Goal: Transaction & Acquisition: Book appointment/travel/reservation

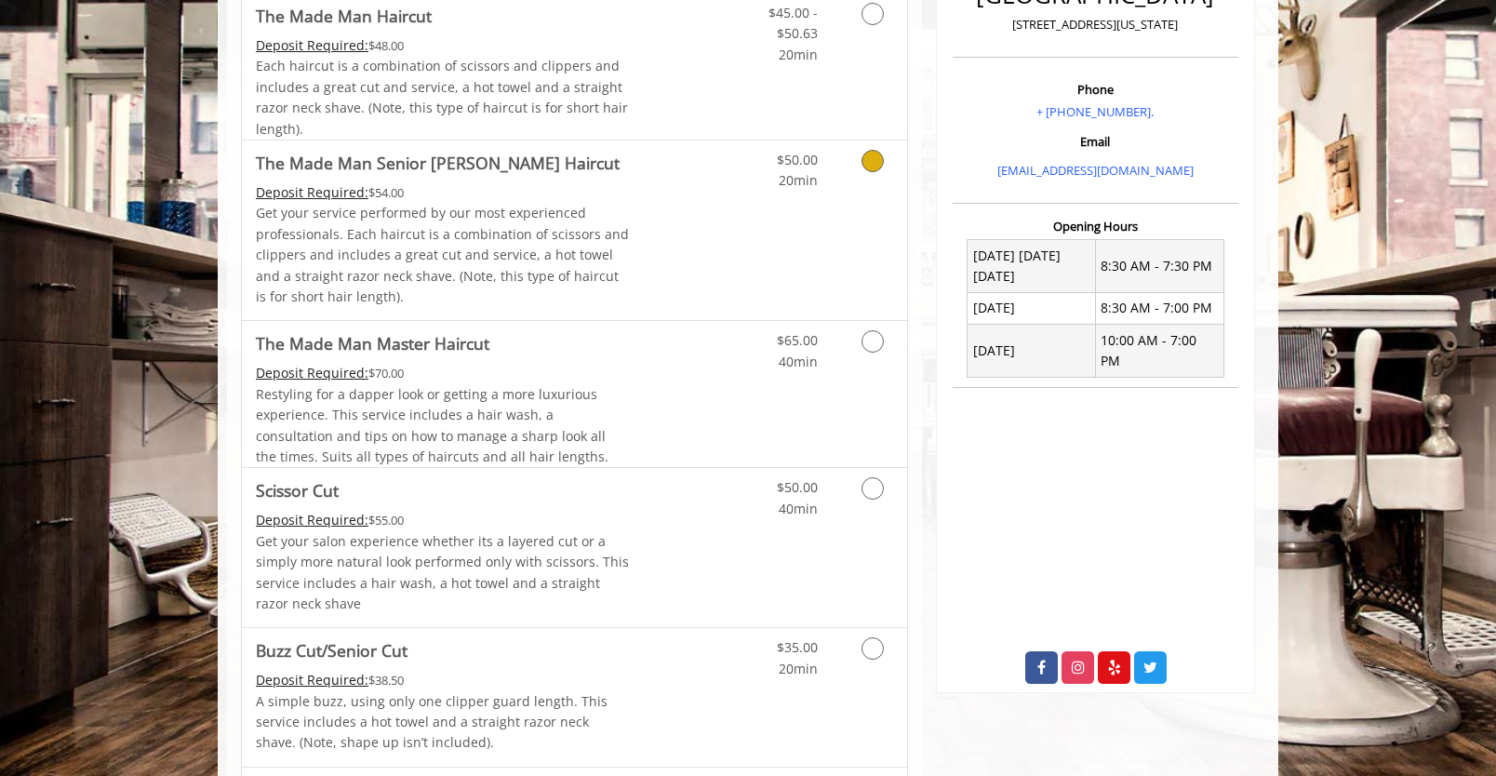
scroll to position [530, 0]
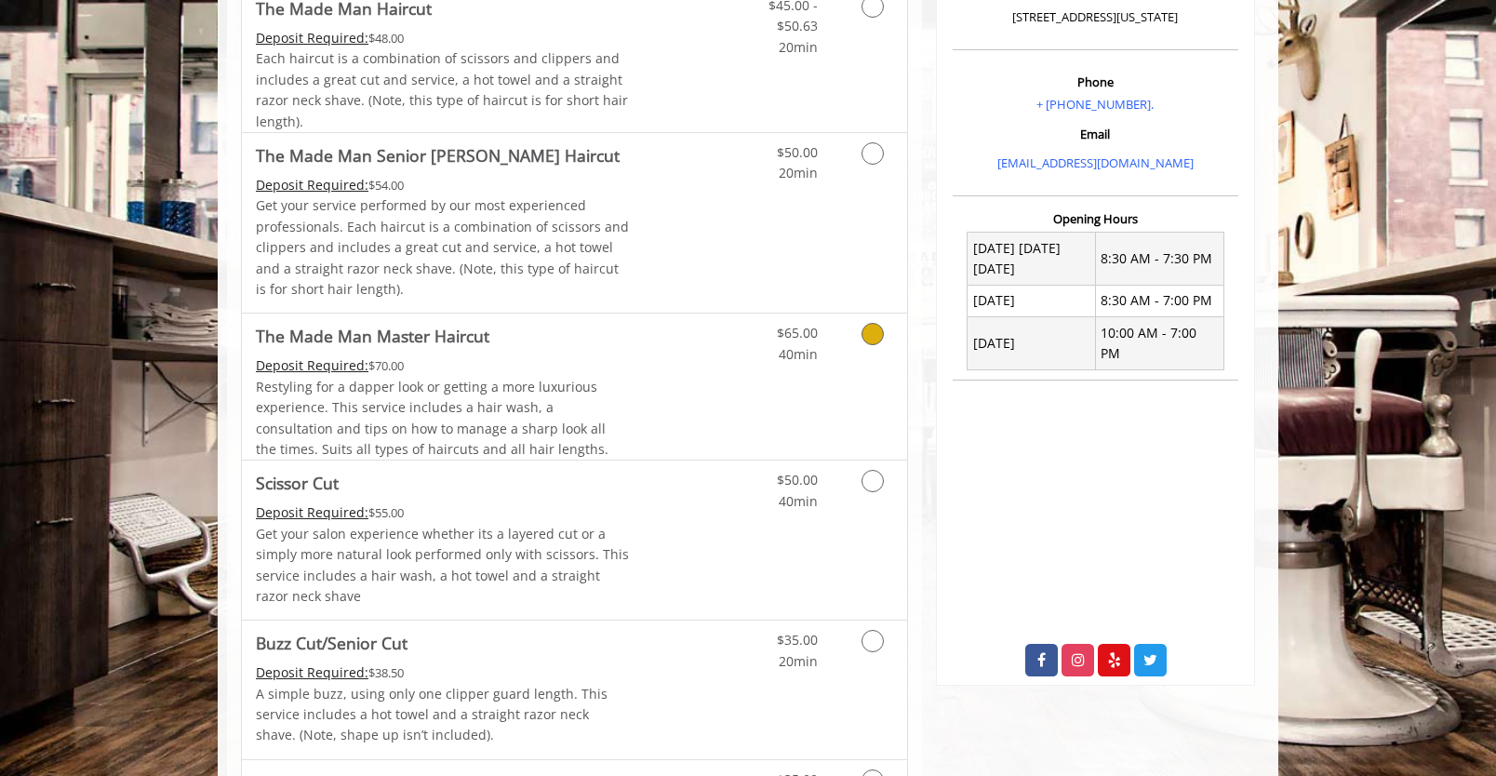
click at [870, 333] on icon "Grooming services" at bounding box center [872, 334] width 22 height 22
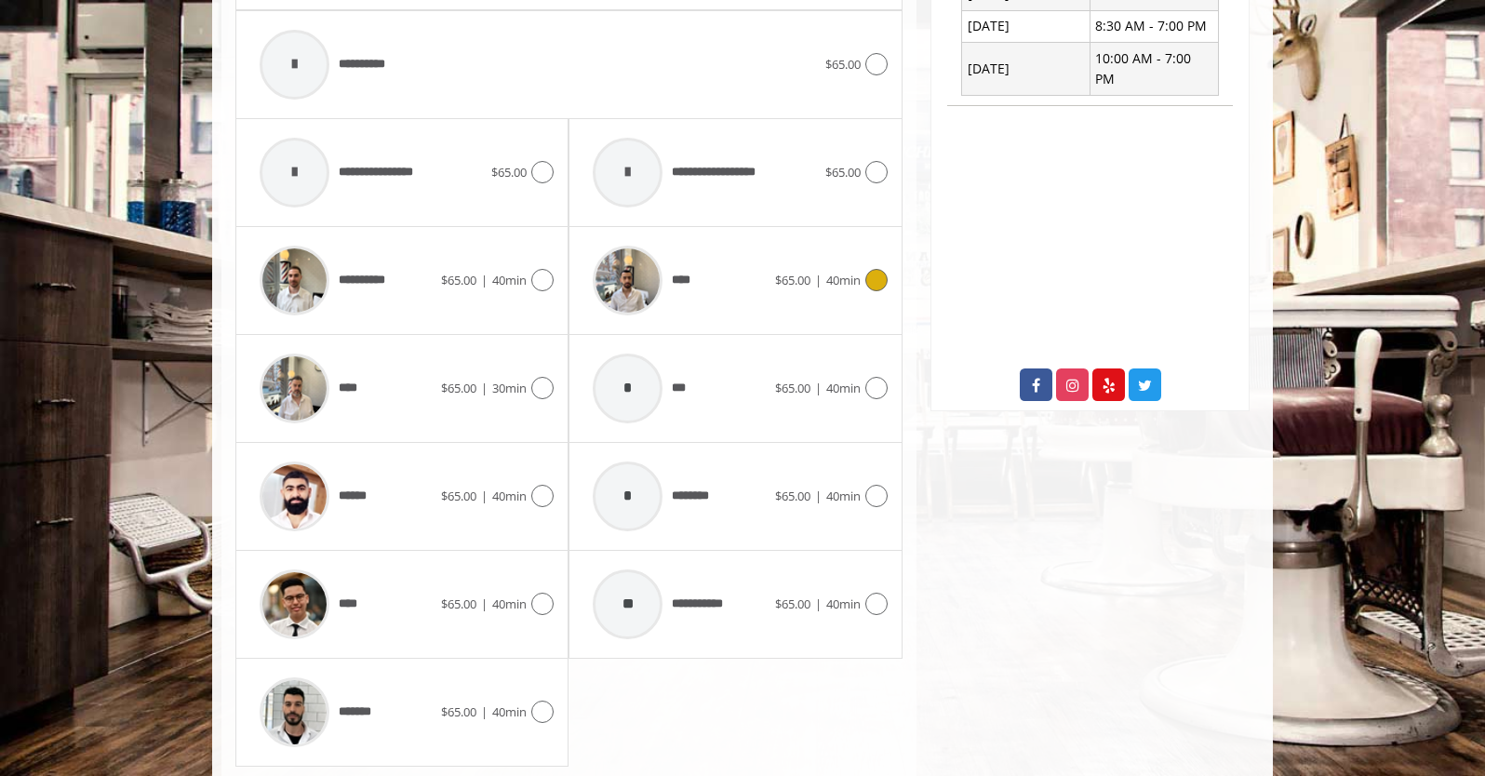
scroll to position [860, 0]
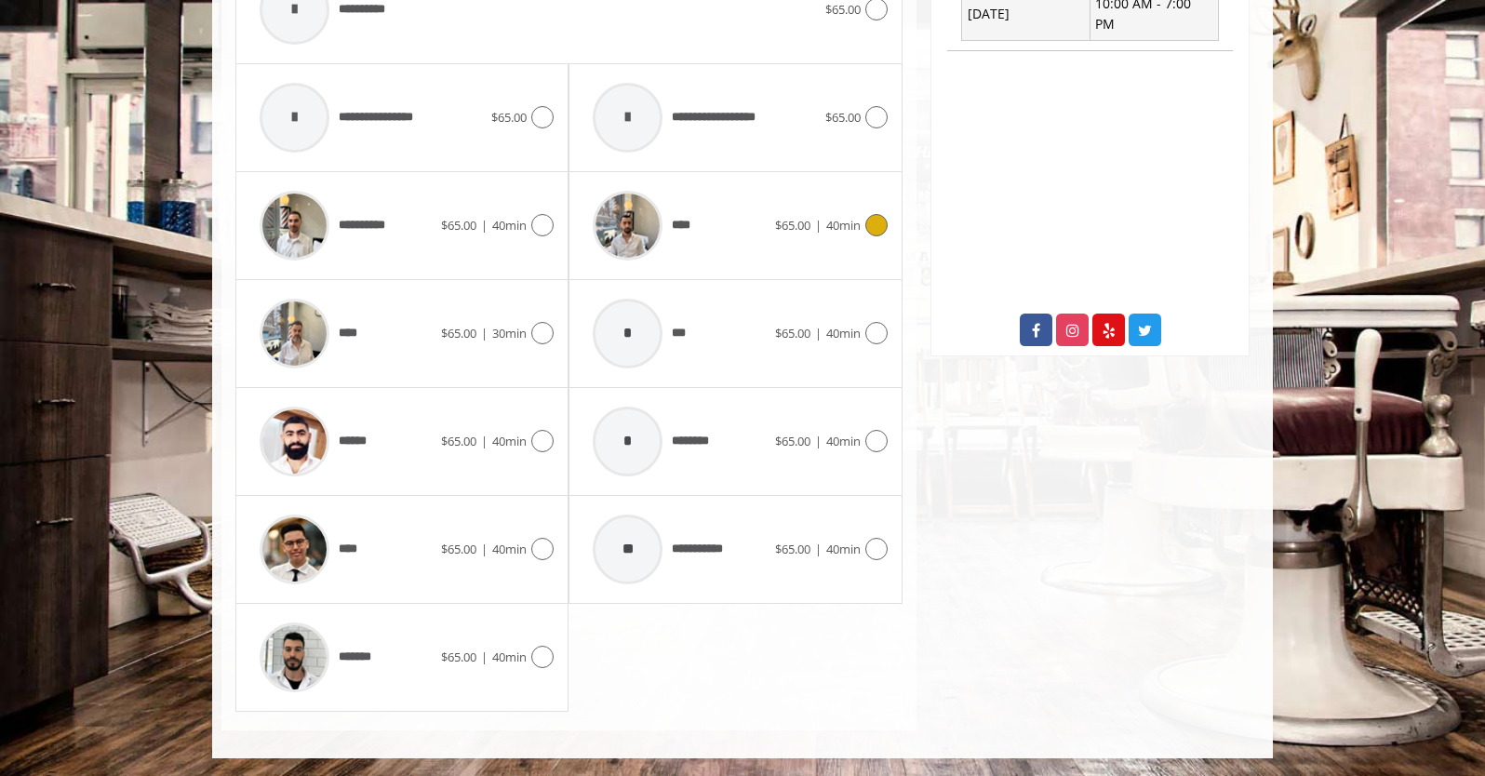
click at [873, 220] on icon at bounding box center [876, 225] width 22 height 22
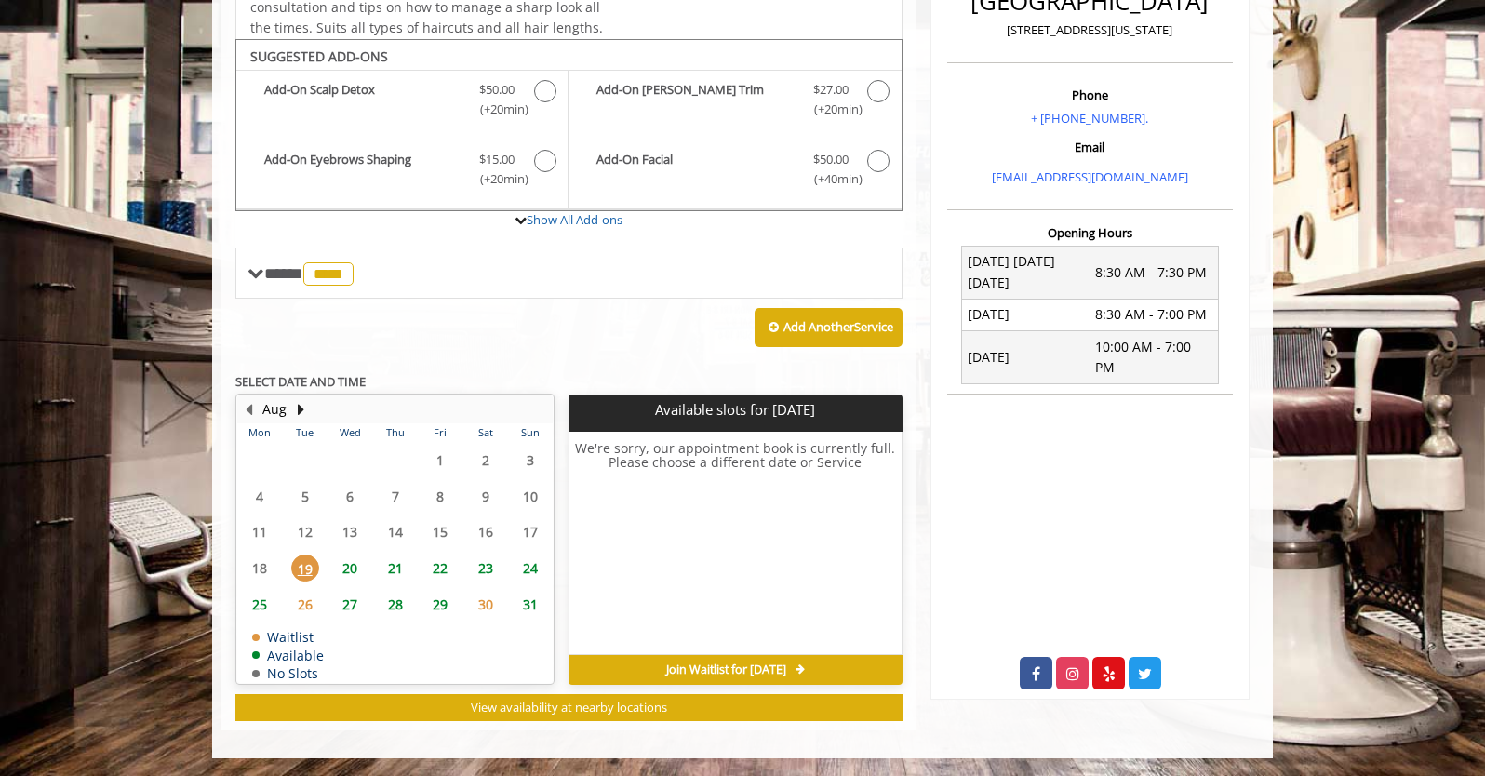
scroll to position [513, 0]
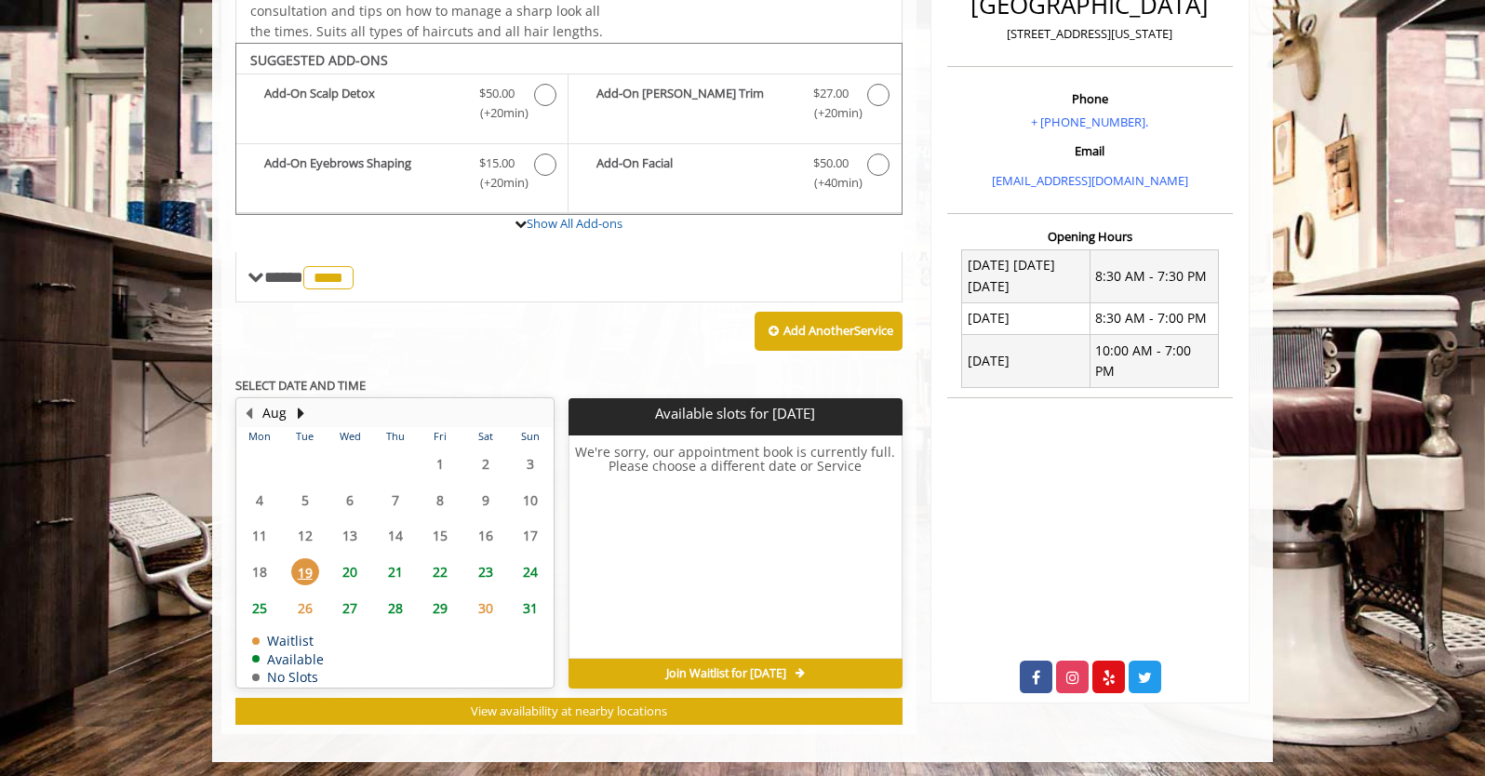
click at [348, 570] on span "20" at bounding box center [350, 571] width 28 height 27
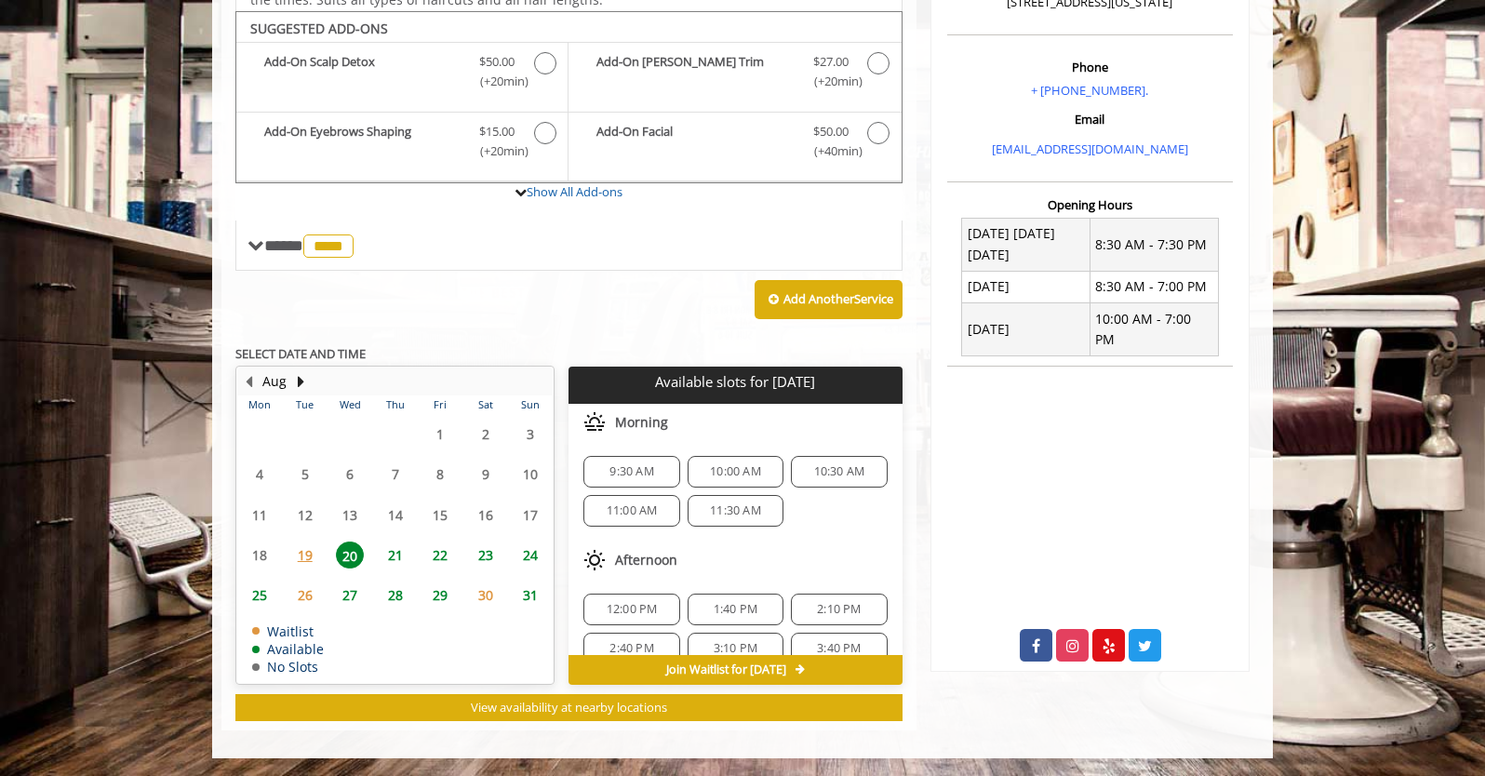
scroll to position [79, 0]
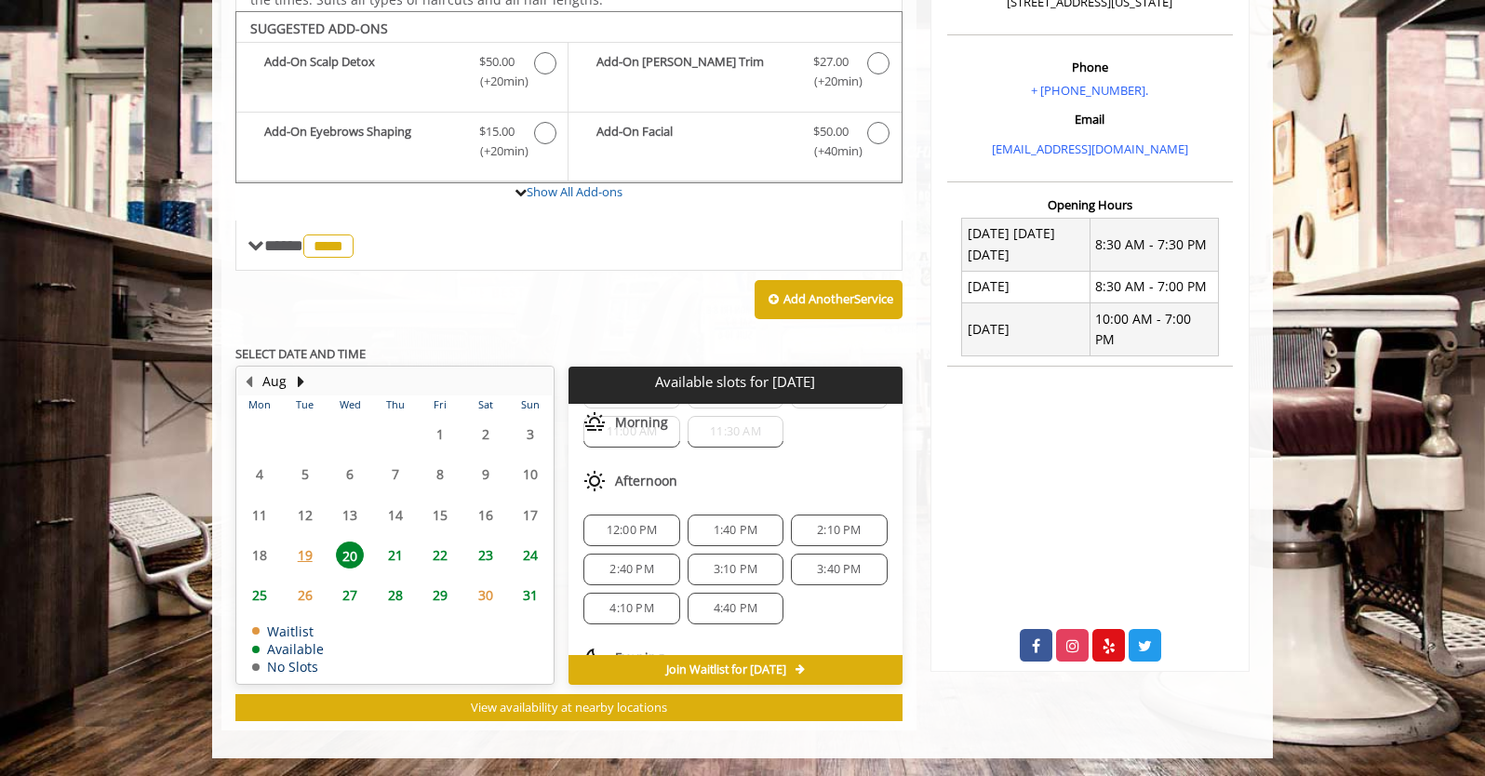
click at [825, 523] on span "2:10 PM" at bounding box center [839, 530] width 44 height 15
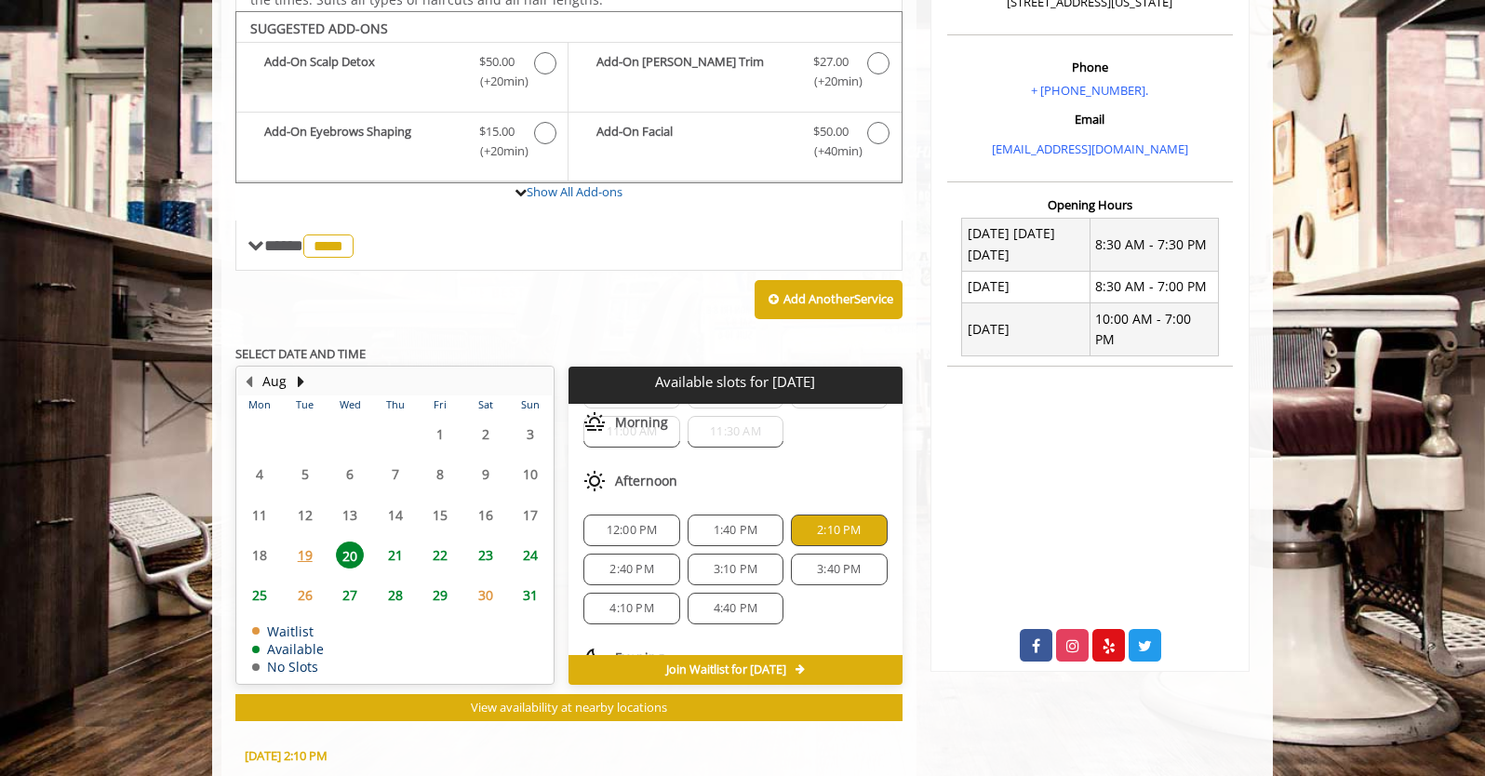
scroll to position [880, 0]
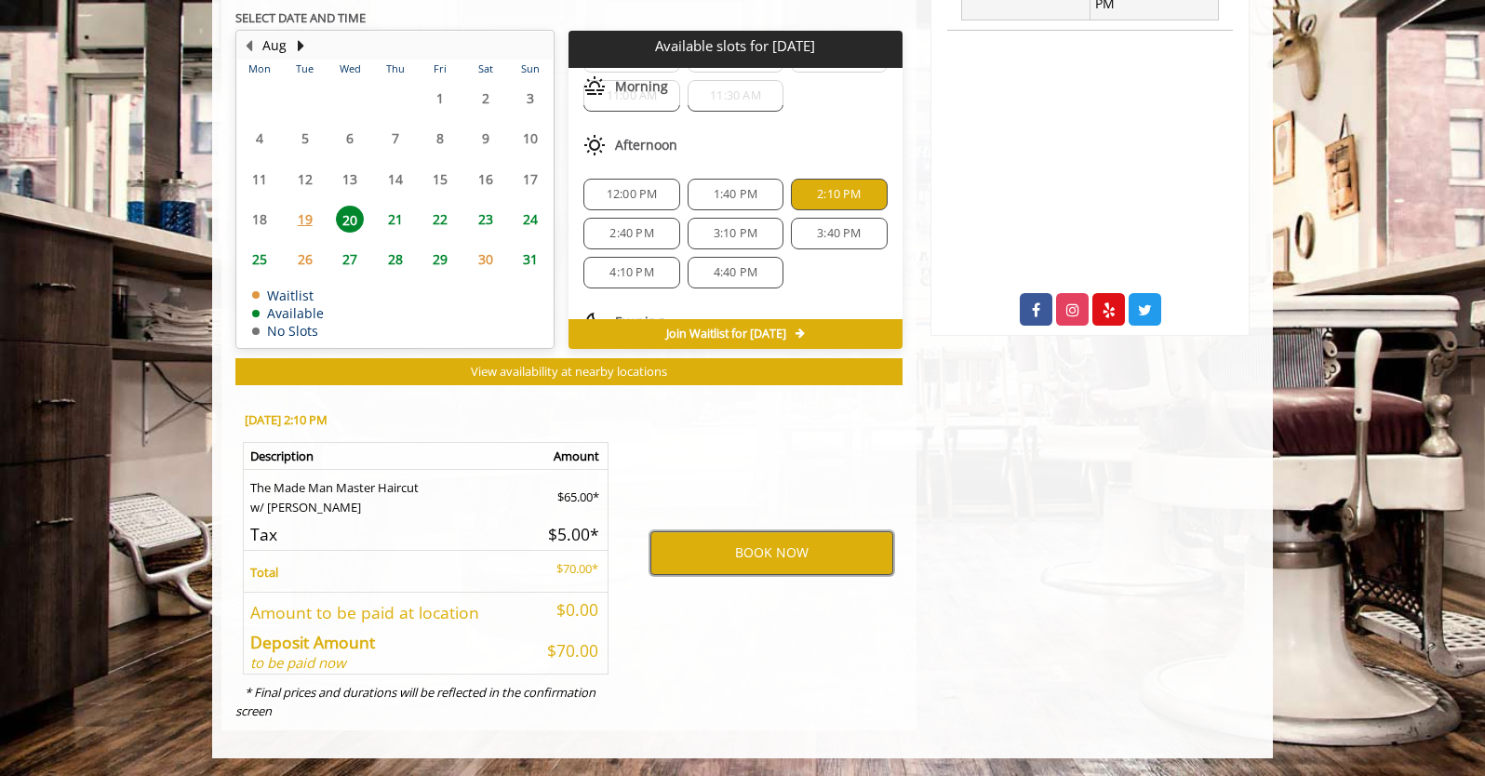
click at [815, 550] on button "BOOK NOW" at bounding box center [771, 552] width 243 height 43
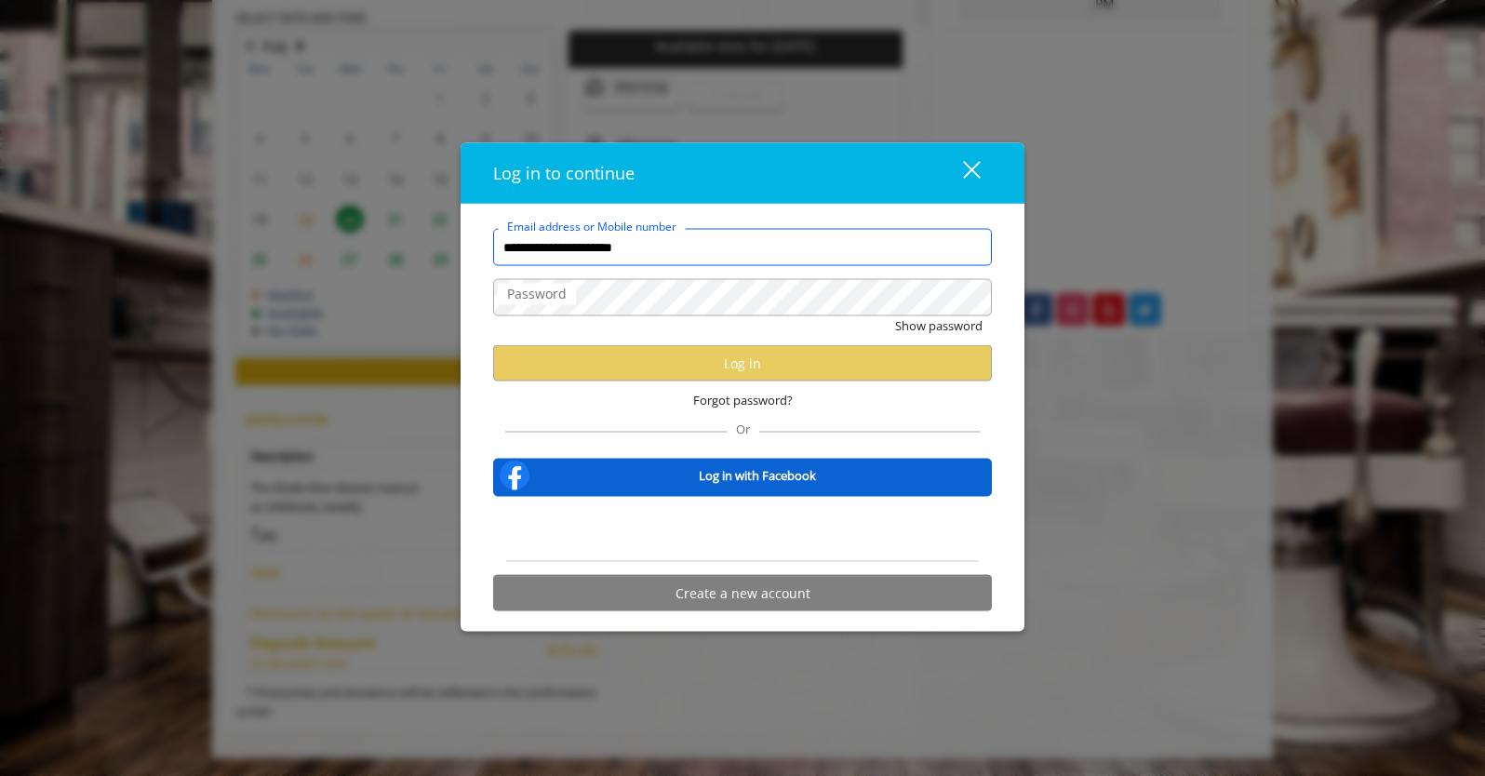
scroll to position [0, 0]
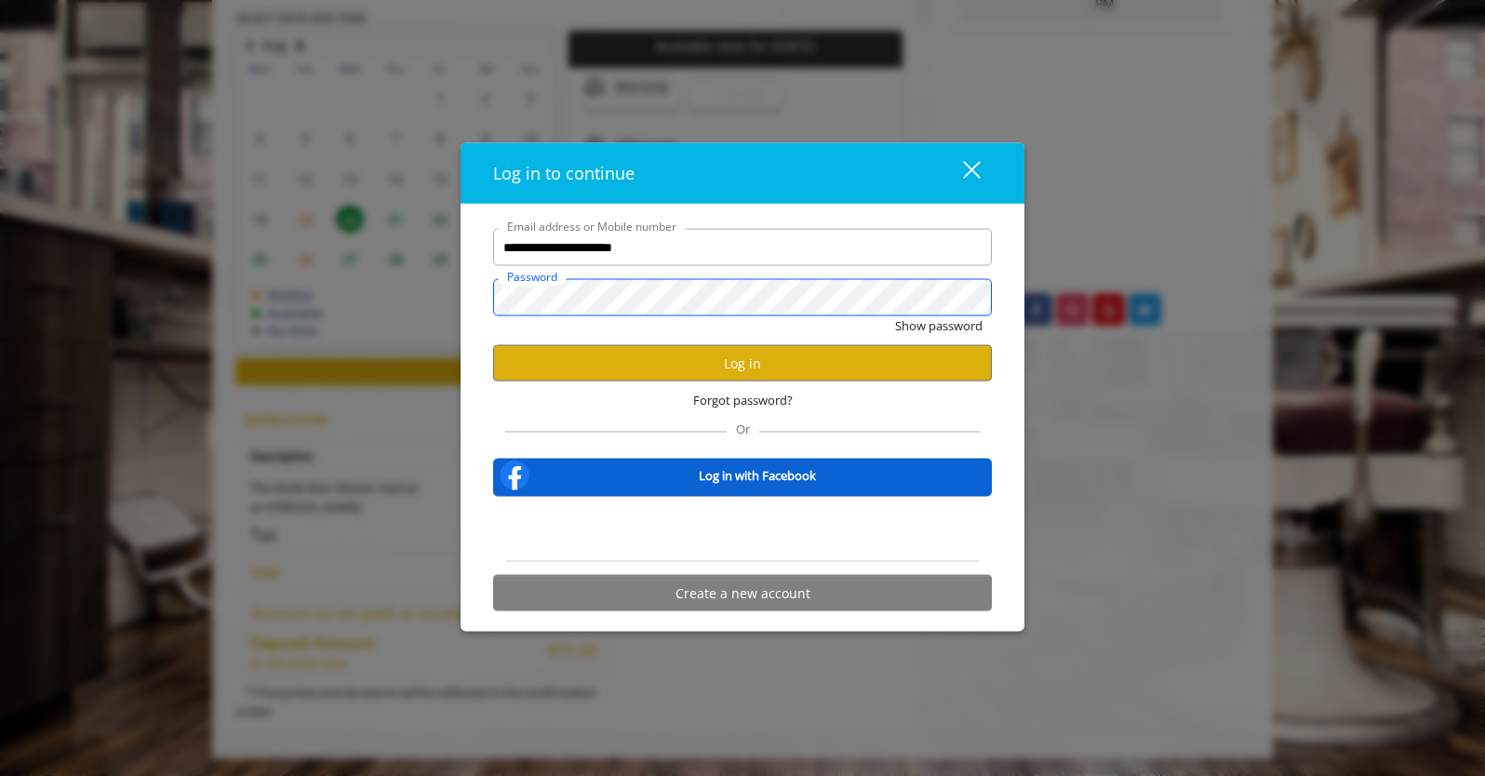
click at [895, 316] on button "Show password" at bounding box center [938, 326] width 87 height 20
click at [745, 364] on button "Log in" at bounding box center [742, 363] width 499 height 36
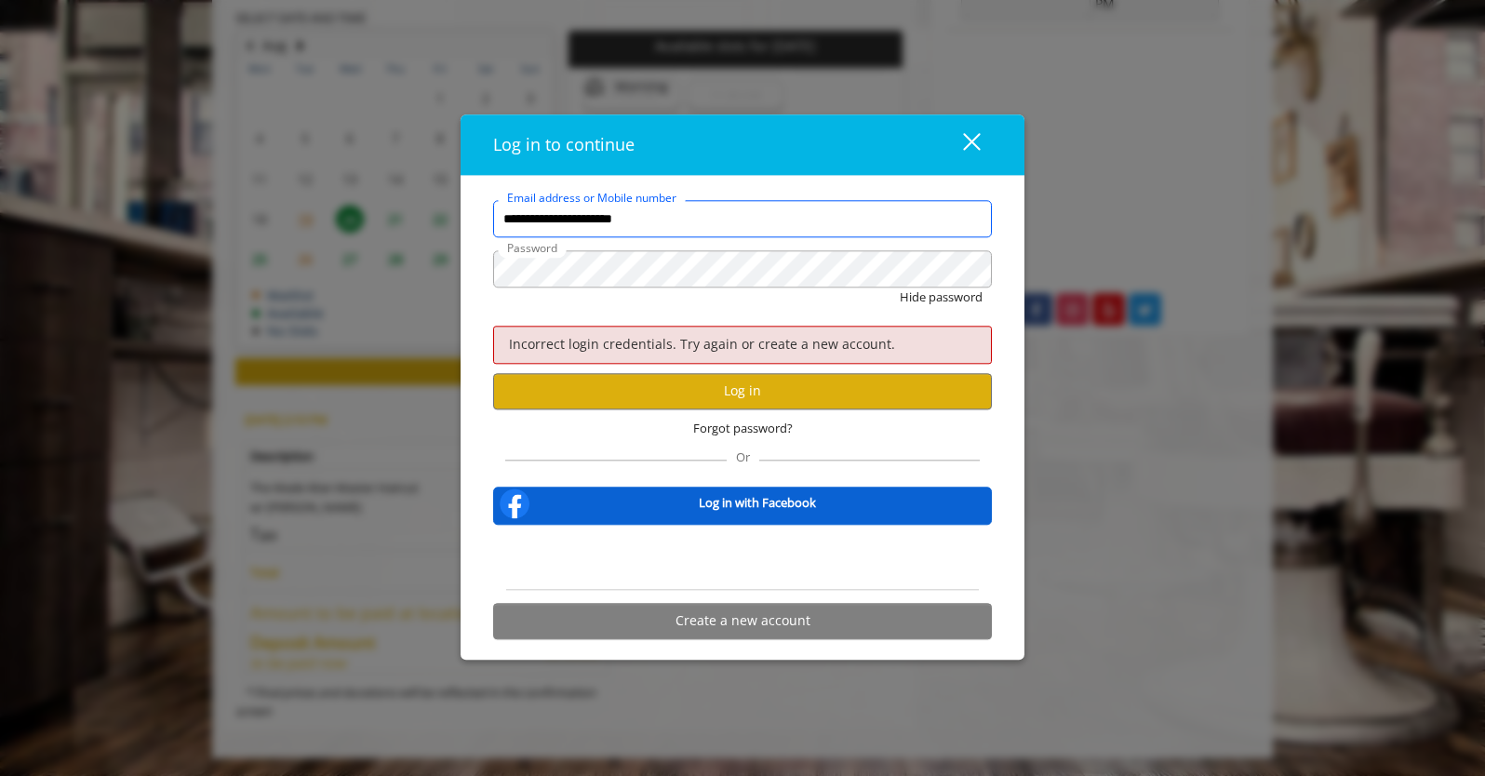
click at [671, 220] on input "**********" at bounding box center [742, 219] width 499 height 37
type input "*"
type input "**********"
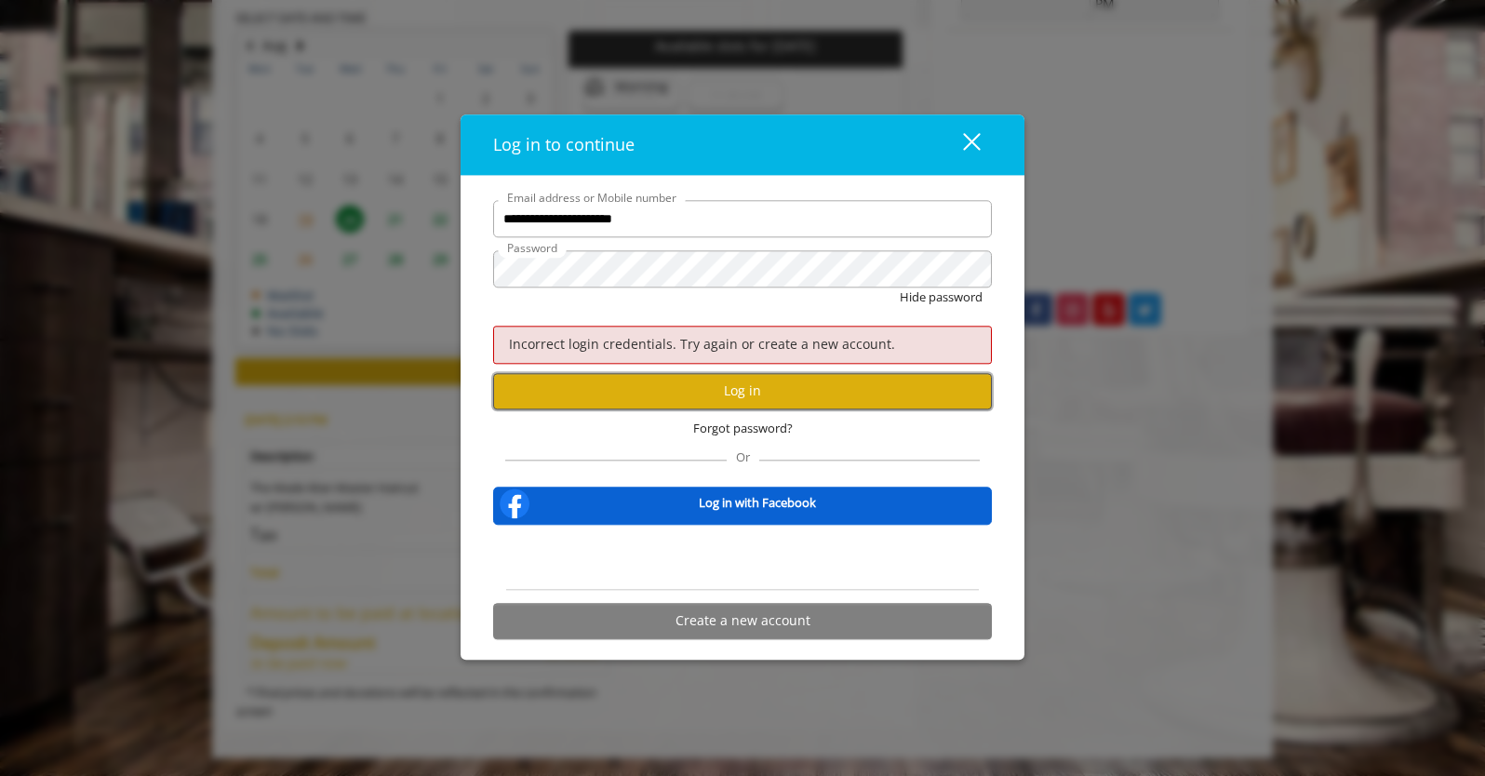
click at [777, 393] on button "Log in" at bounding box center [742, 391] width 499 height 36
click at [734, 391] on button "Log in" at bounding box center [742, 391] width 499 height 36
click at [741, 426] on span "Forgot password?" at bounding box center [743, 429] width 100 height 20
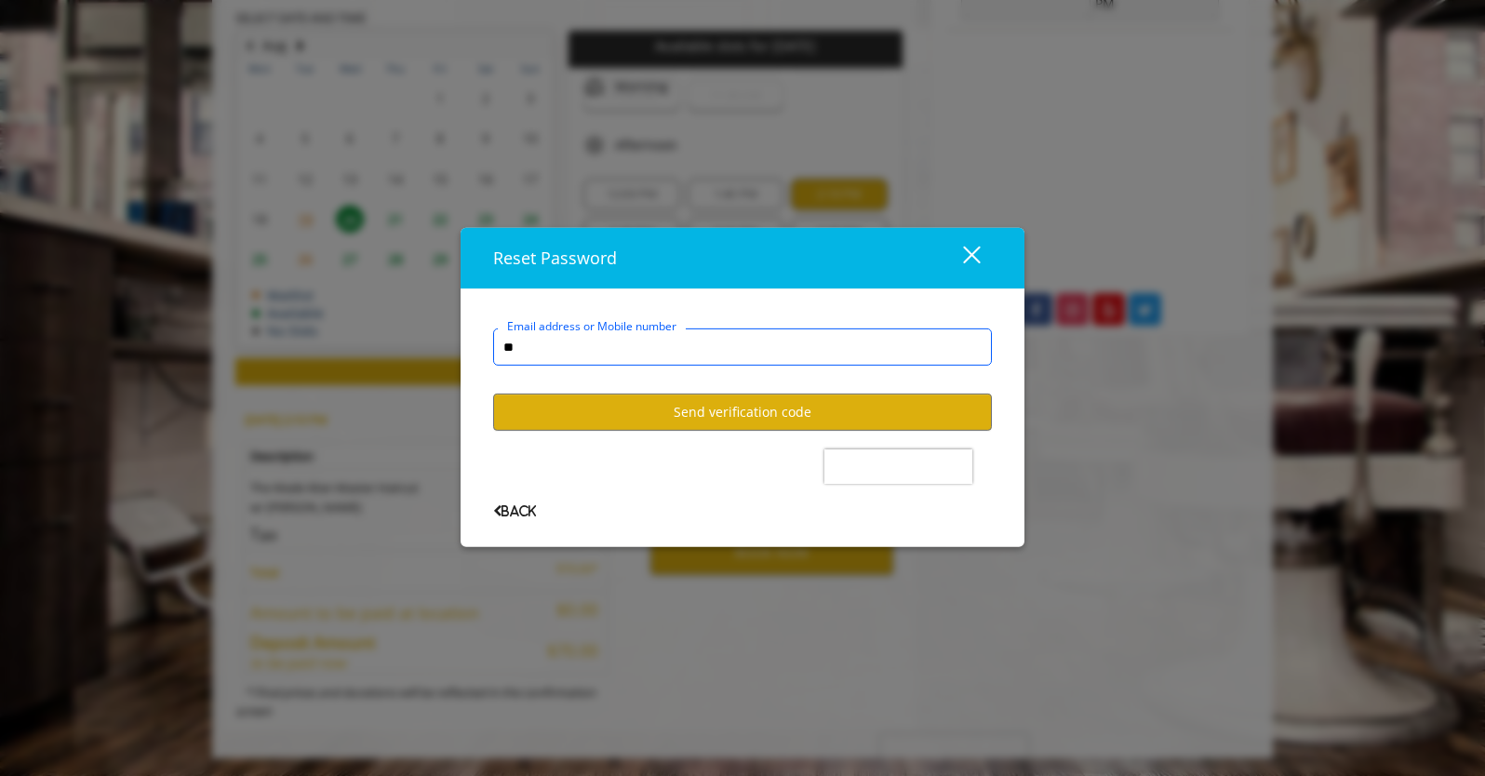
type input "**********"
click at [740, 409] on button "Send verification code" at bounding box center [742, 412] width 499 height 36
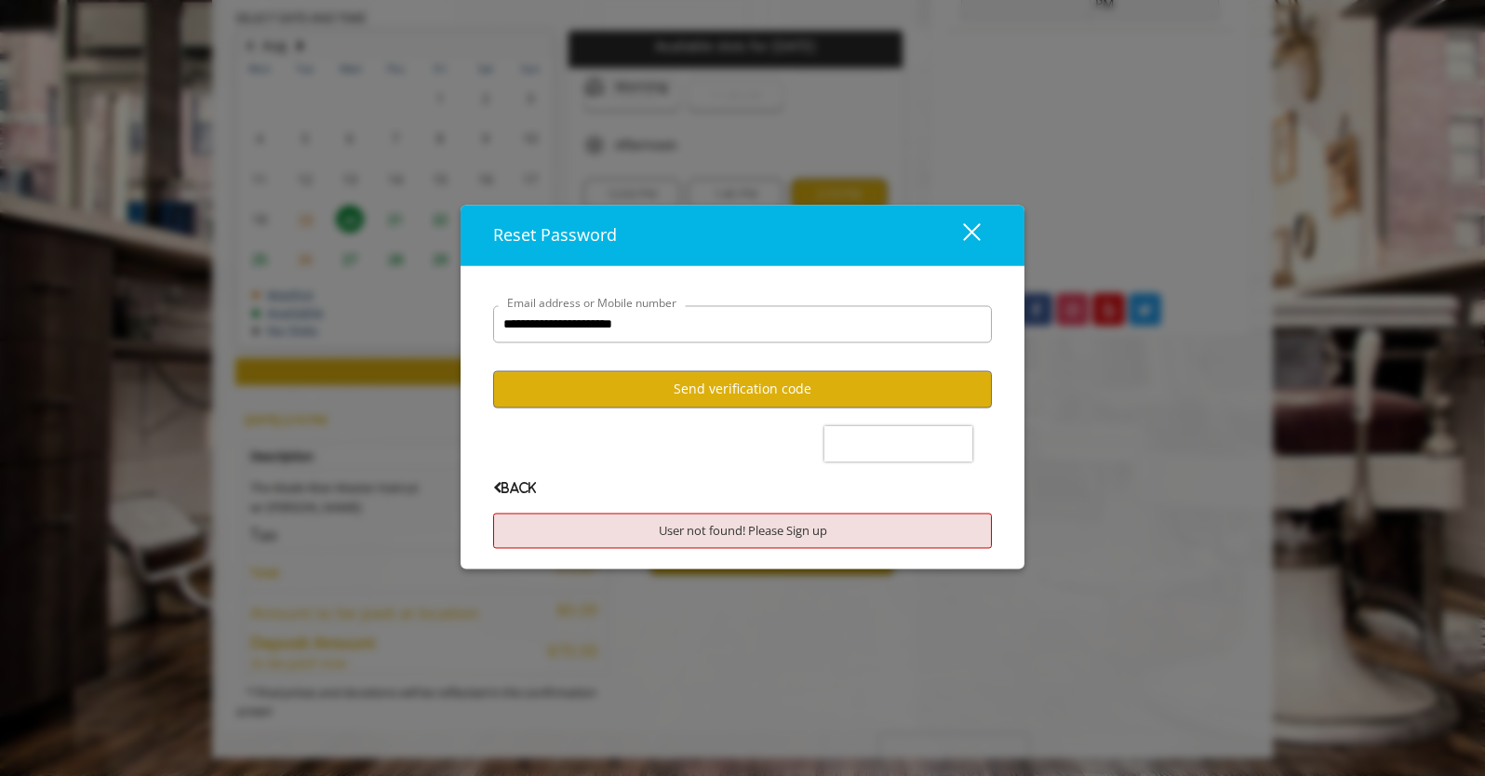
click at [970, 233] on div "close dialog" at bounding box center [972, 232] width 18 height 18
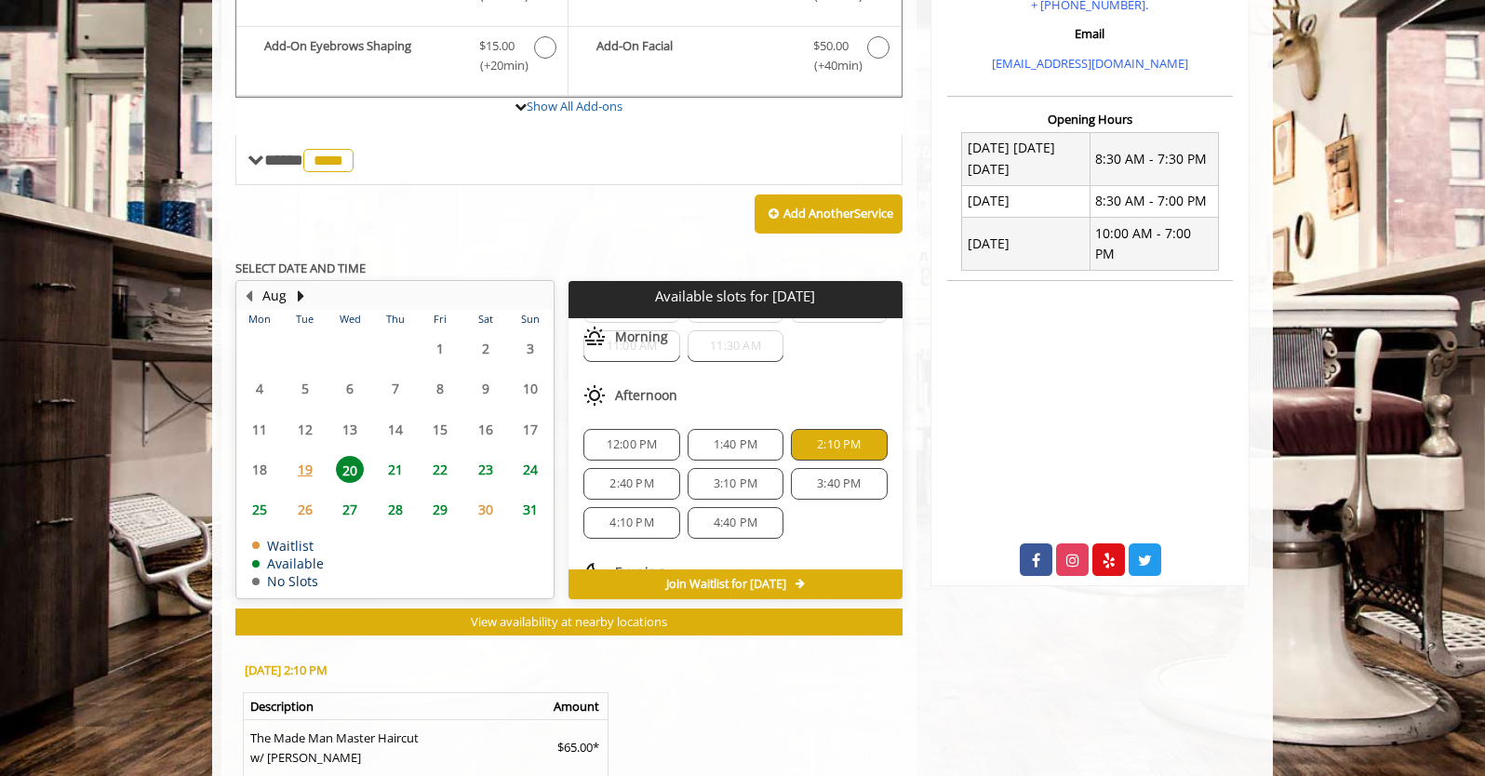
scroll to position [880, 0]
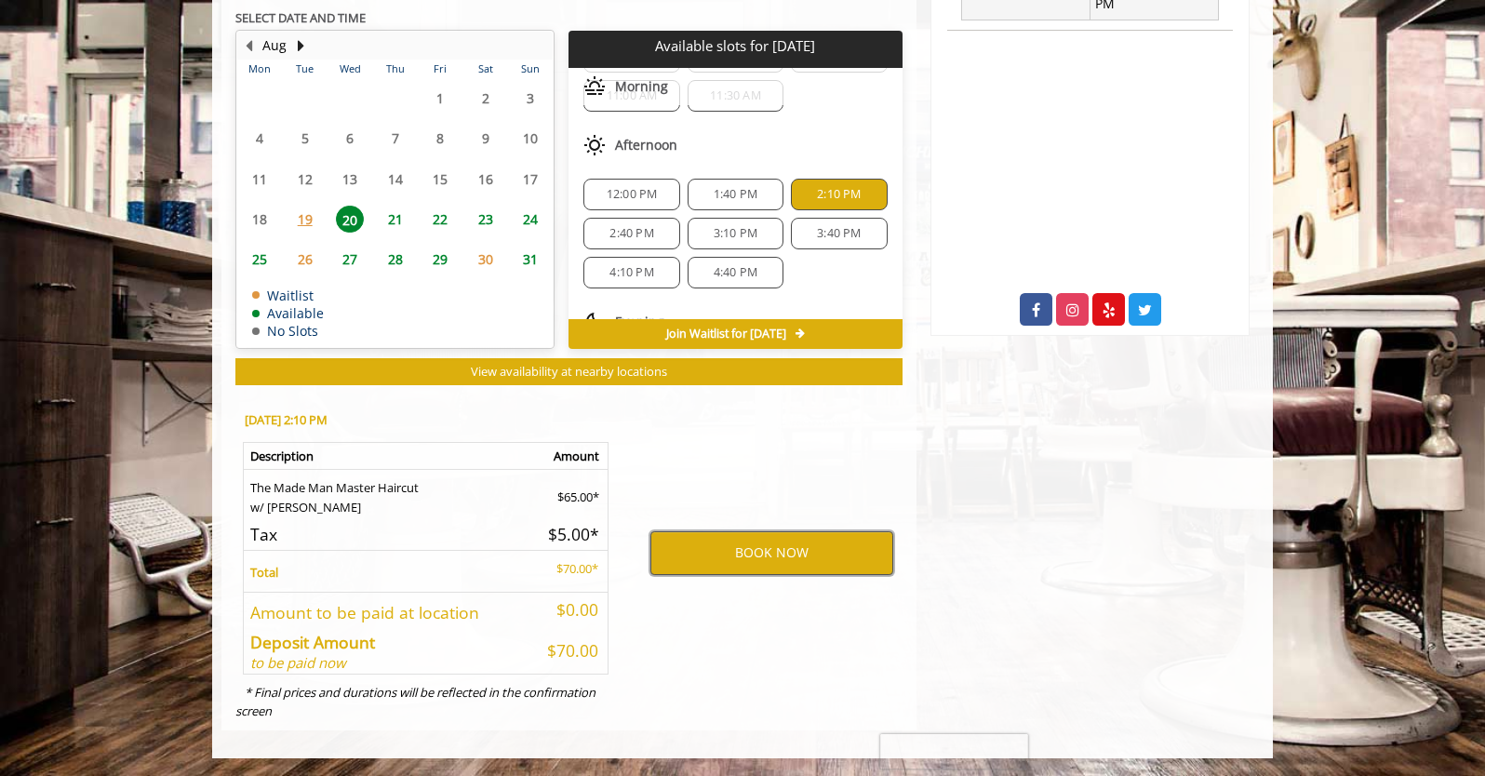
click at [773, 551] on button "BOOK NOW" at bounding box center [771, 552] width 243 height 43
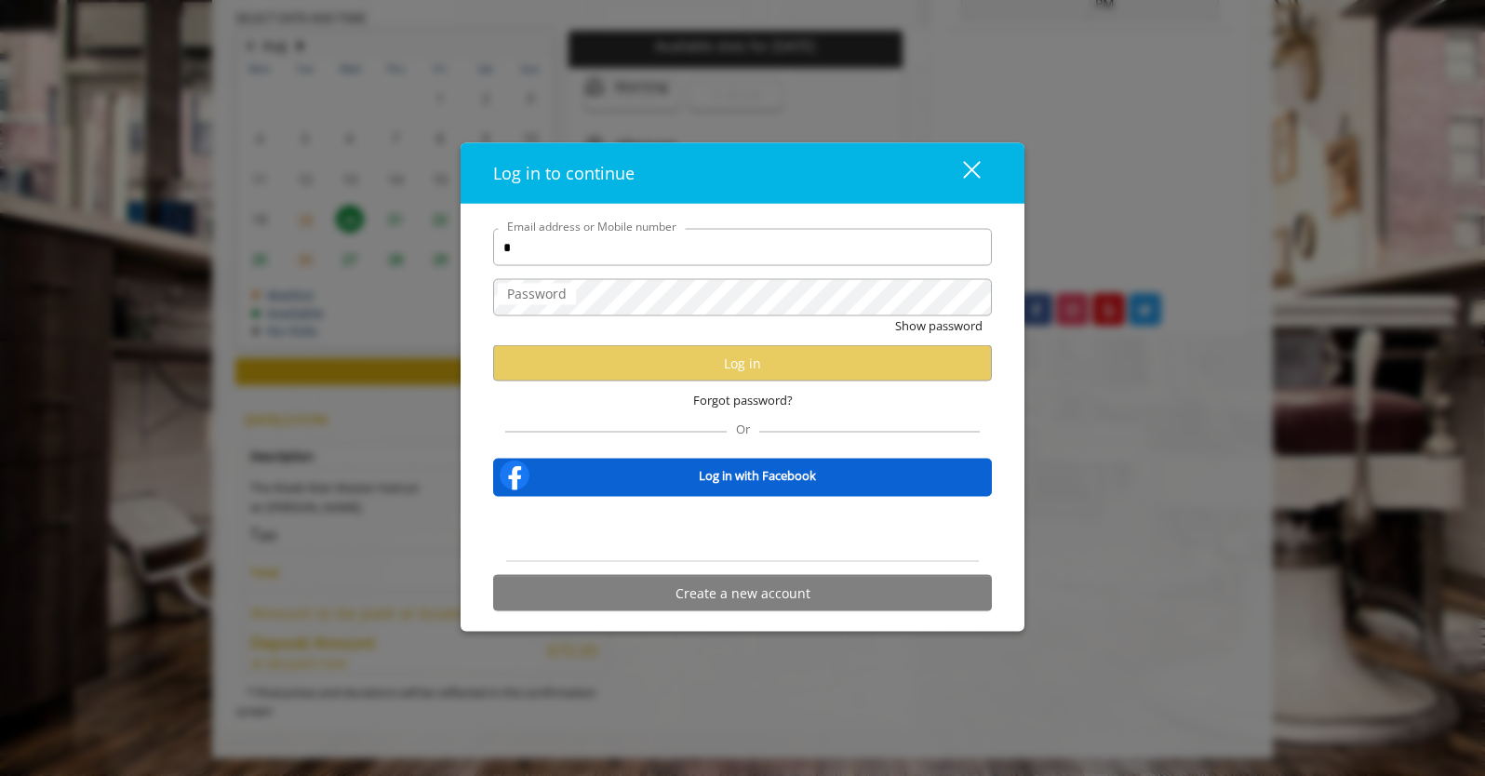
type input "**********"
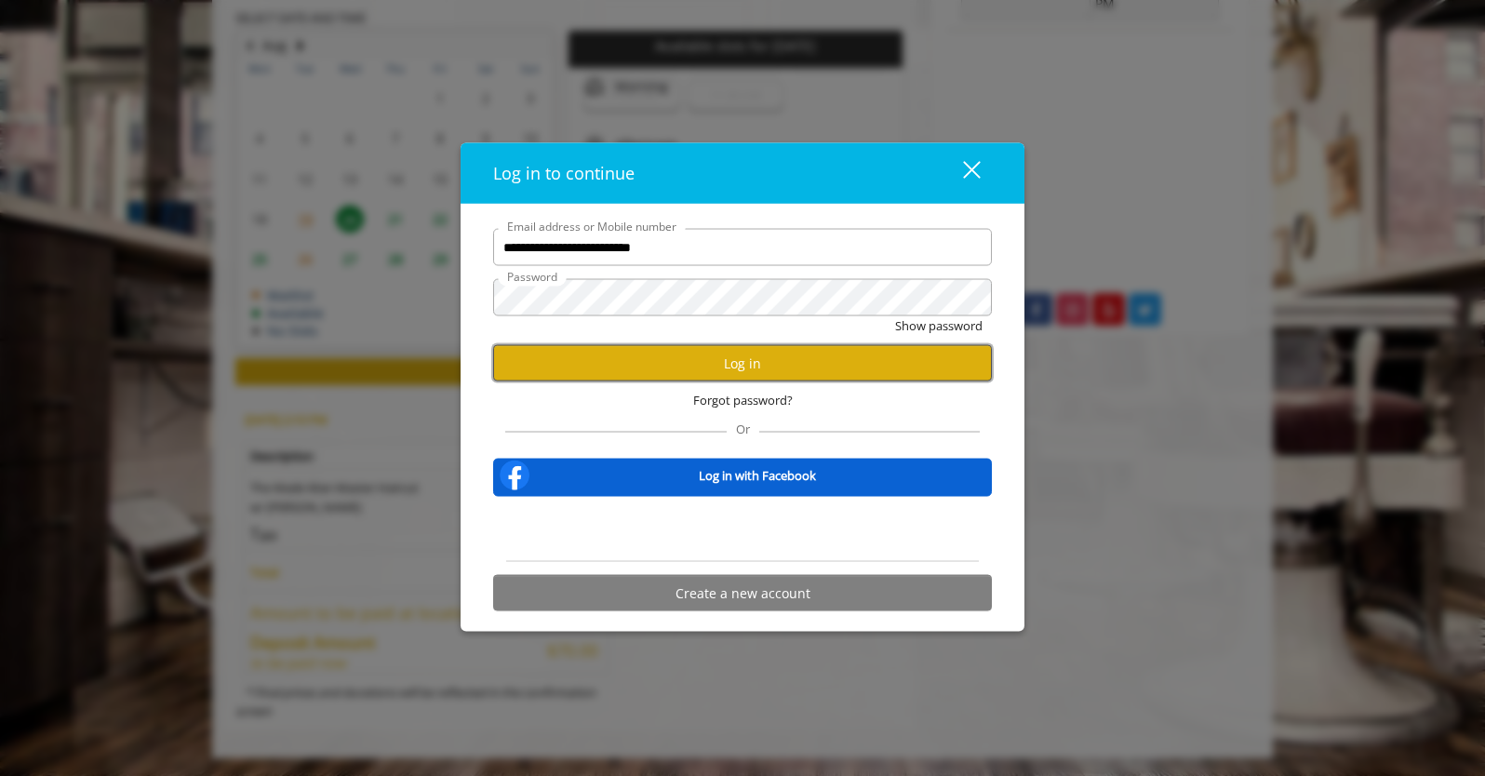
click at [745, 360] on button "Log in" at bounding box center [742, 363] width 499 height 36
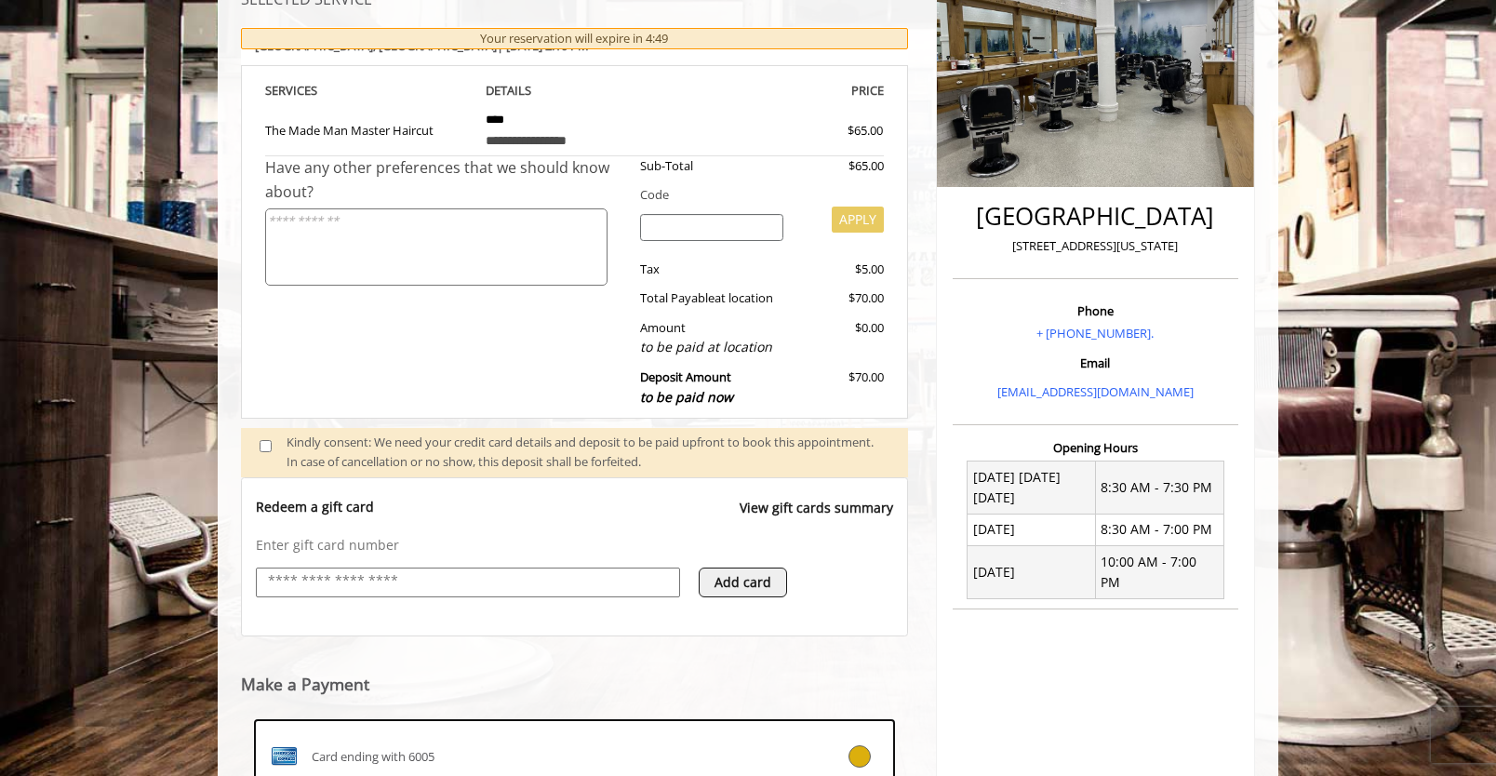
scroll to position [270, 0]
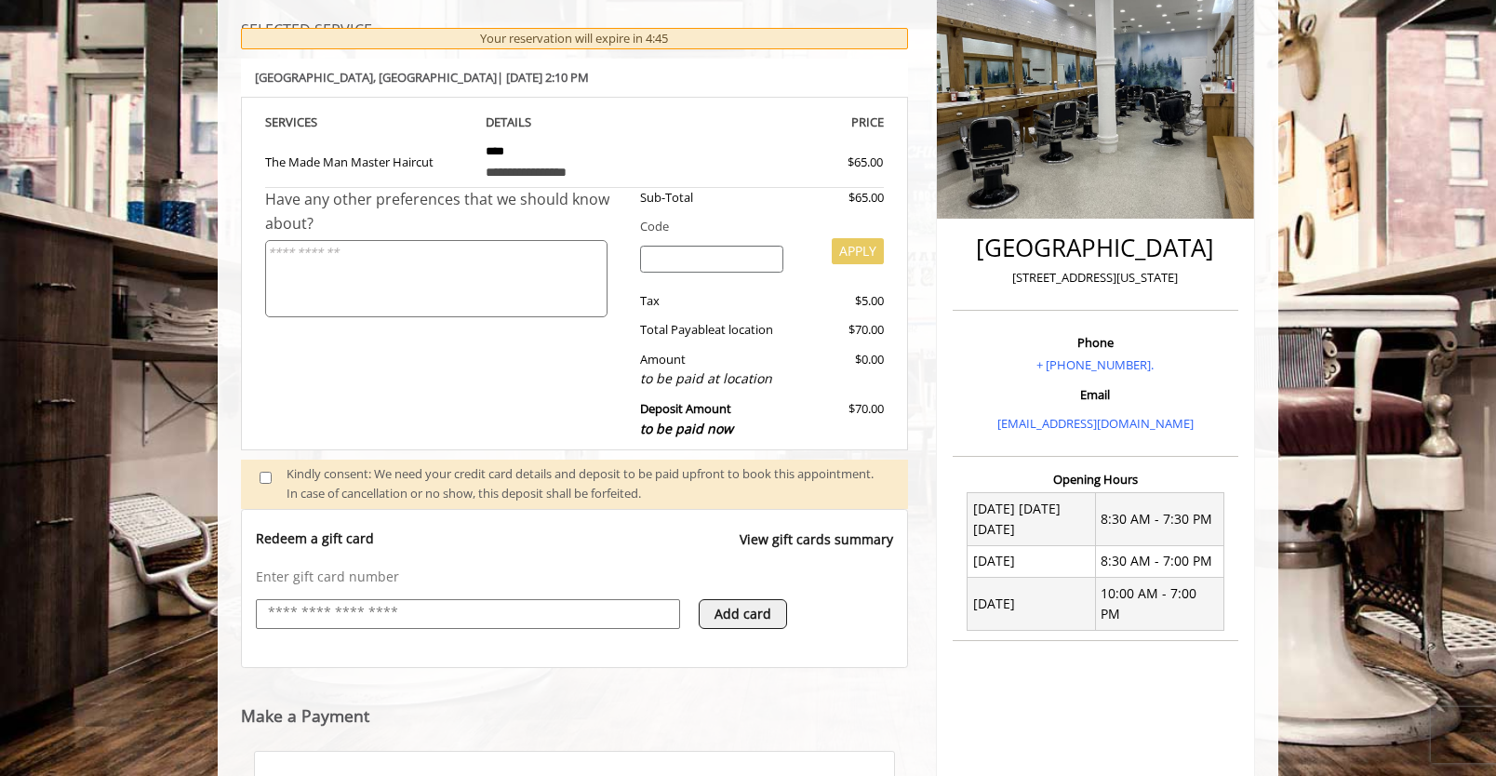
click at [491, 615] on input "text" at bounding box center [468, 613] width 404 height 22
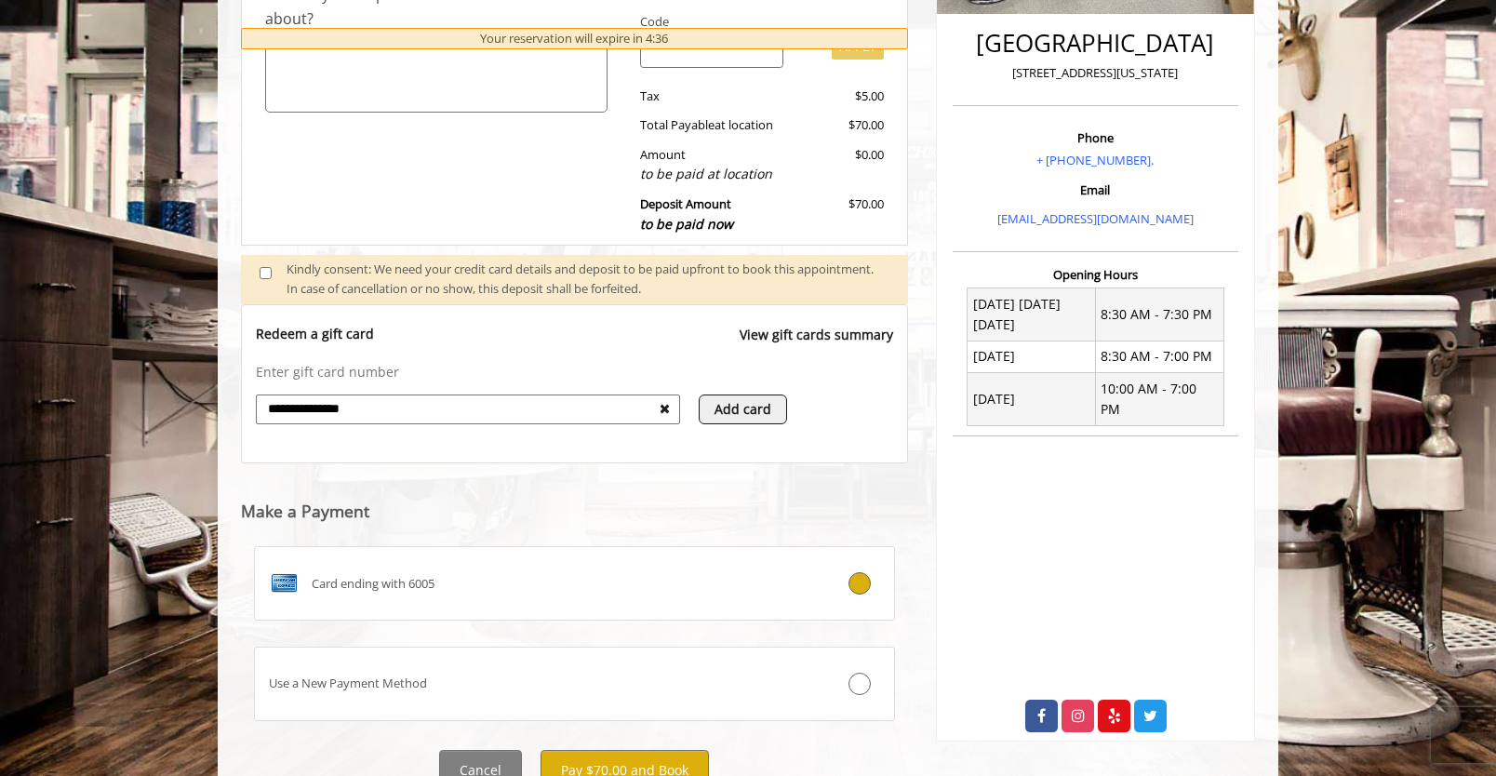
scroll to position [477, 0]
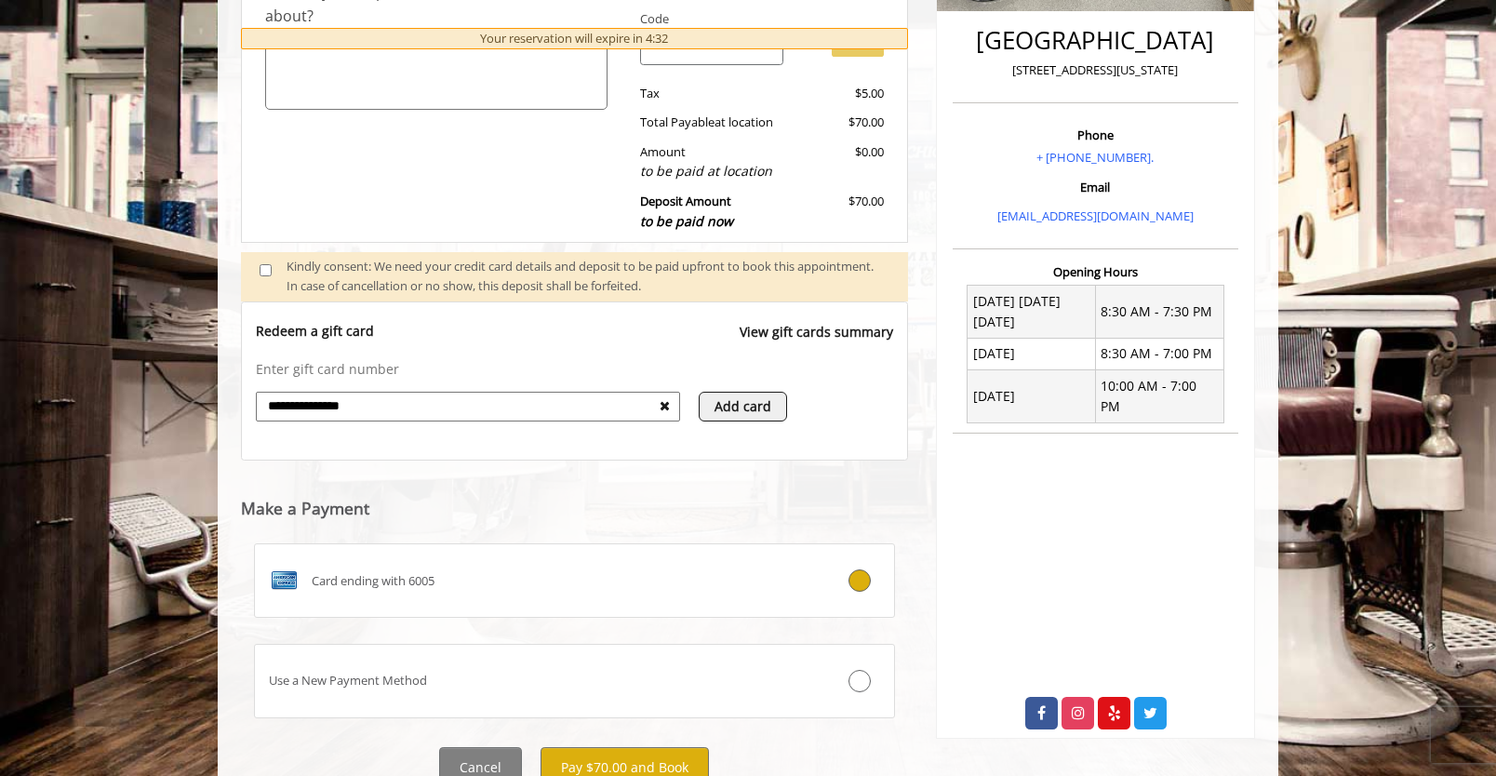
type input "**********"
click at [666, 401] on icon at bounding box center [665, 405] width 10 height 13
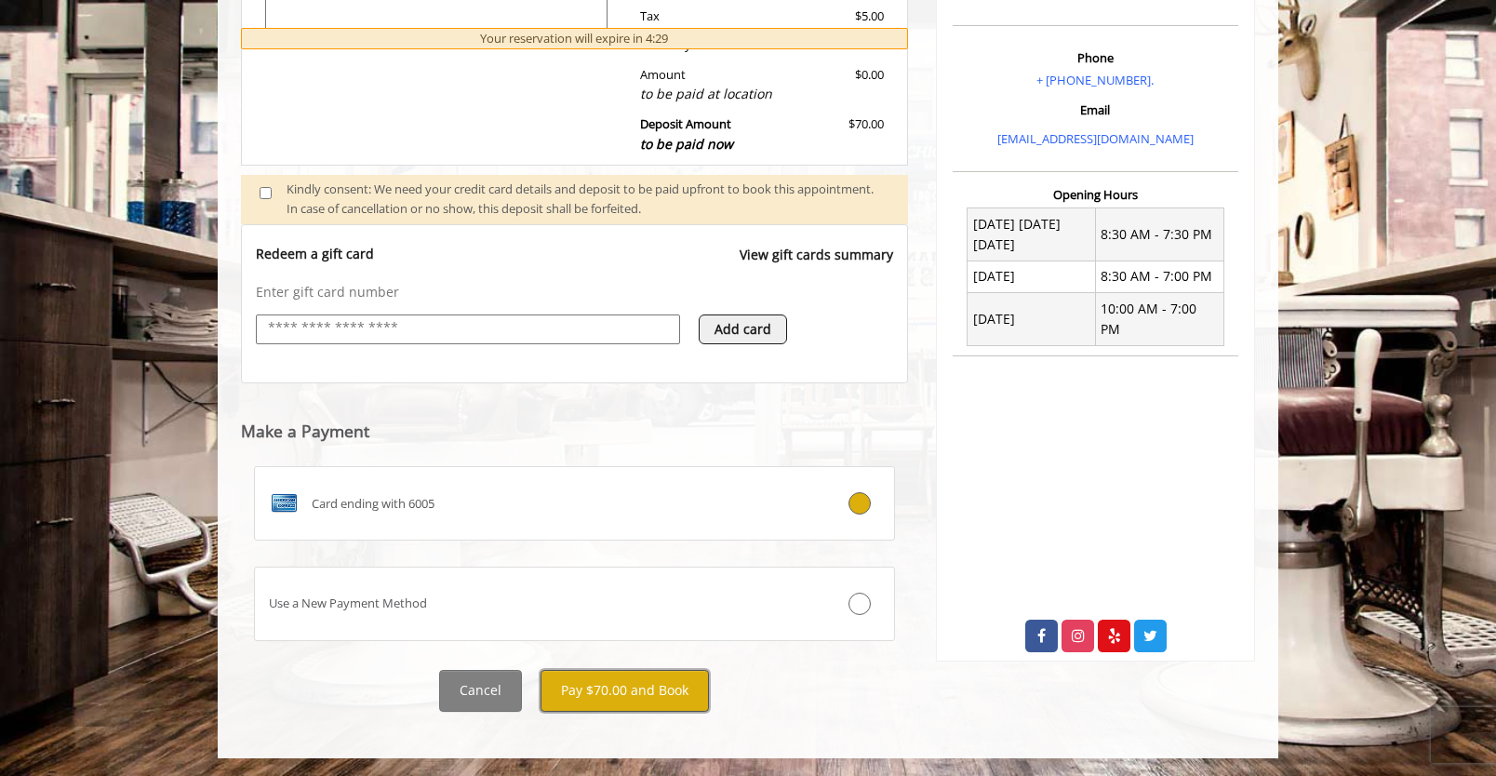
click at [622, 692] on button "Pay $70.00 and Book" at bounding box center [624, 691] width 168 height 42
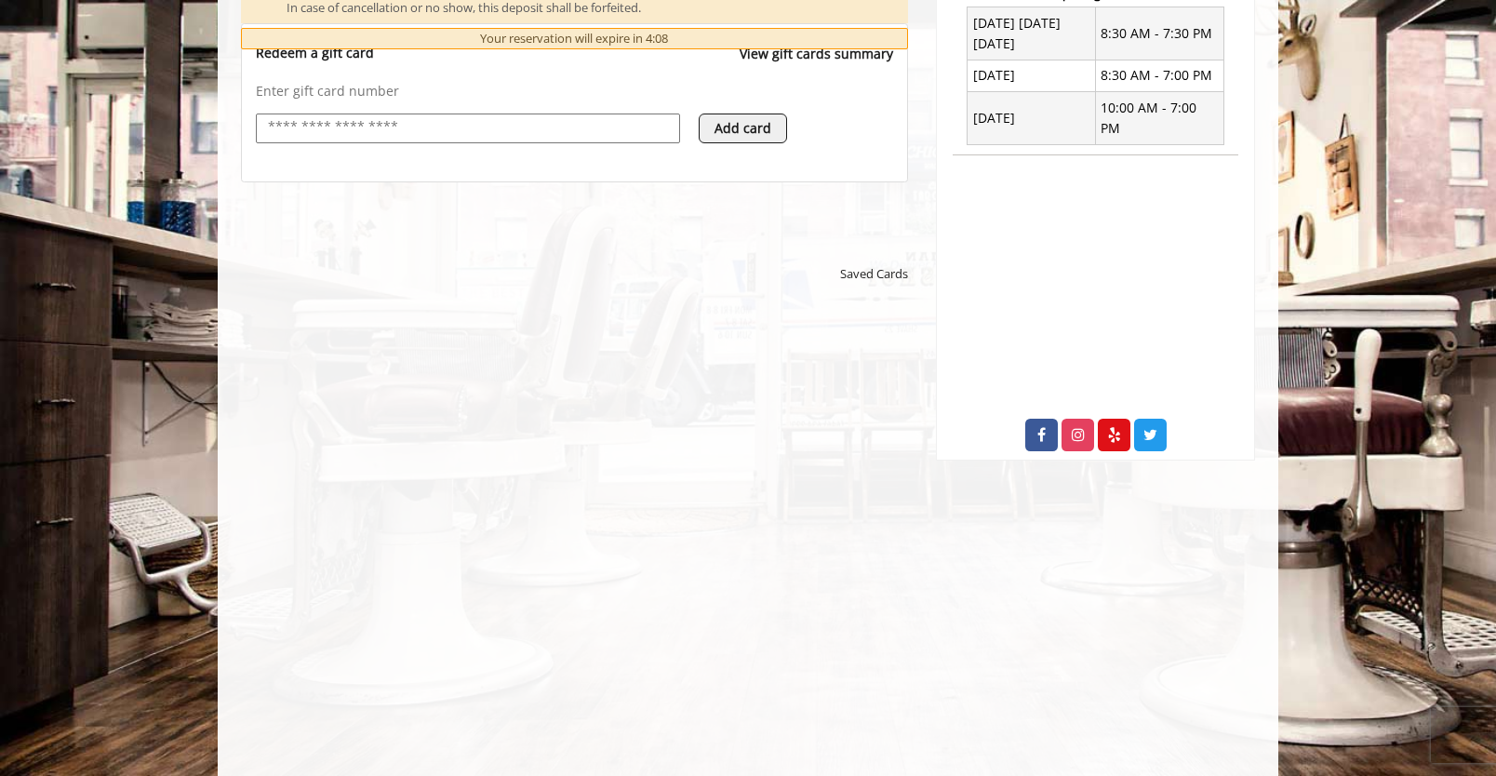
scroll to position [849, 0]
